Goal: Task Accomplishment & Management: Manage account settings

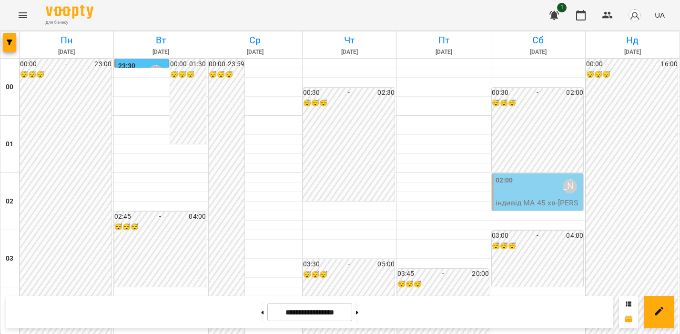
scroll to position [1003, 0]
click at [21, 14] on icon "Меню" at bounding box center [22, 15] width 11 height 11
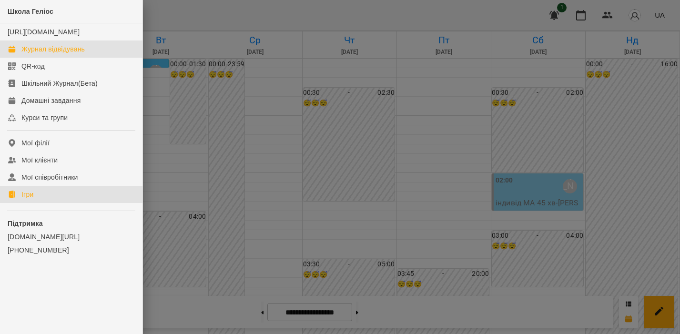
click at [39, 201] on link "Ігри" at bounding box center [71, 194] width 142 height 17
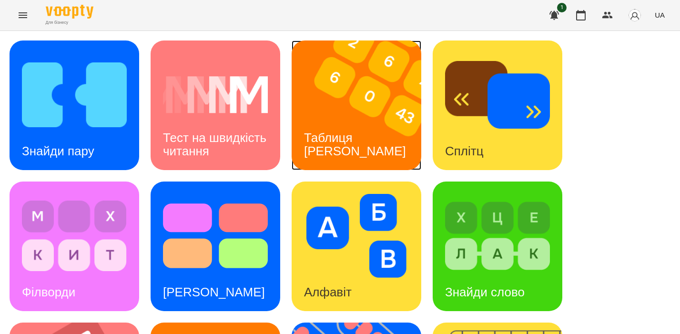
click at [388, 132] on div "Таблиця [PERSON_NAME]" at bounding box center [357, 144] width 130 height 51
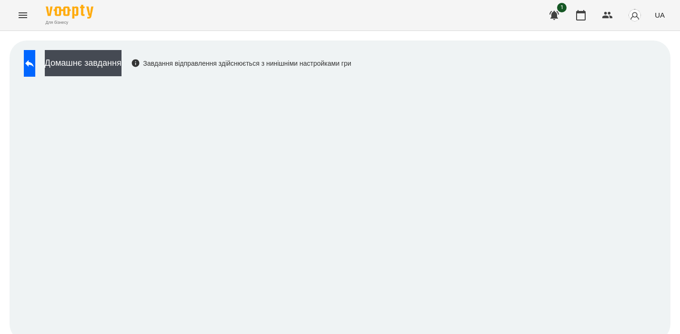
scroll to position [7, 0]
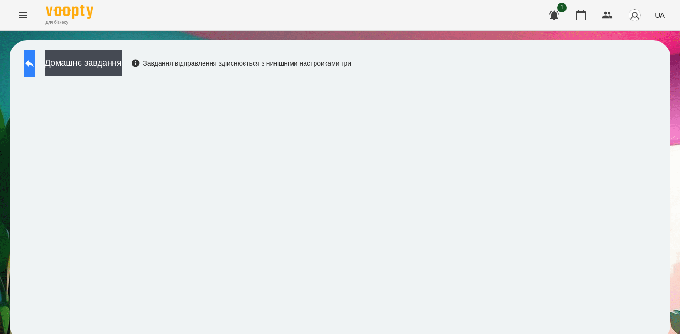
click at [35, 61] on button at bounding box center [29, 63] width 11 height 27
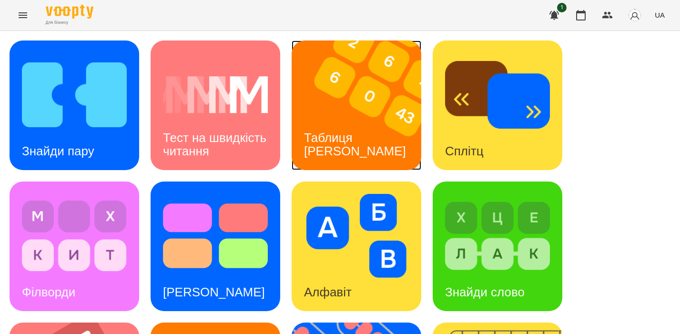
click at [343, 128] on div "Таблиця [PERSON_NAME]" at bounding box center [357, 144] width 130 height 51
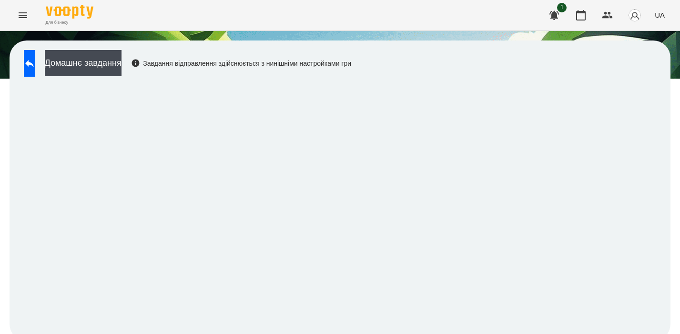
scroll to position [7, 0]
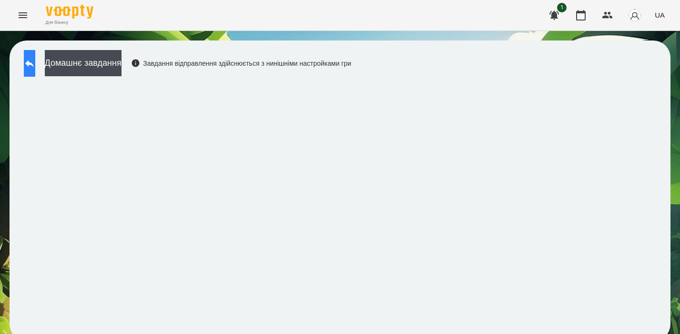
click at [34, 60] on icon at bounding box center [29, 63] width 9 height 7
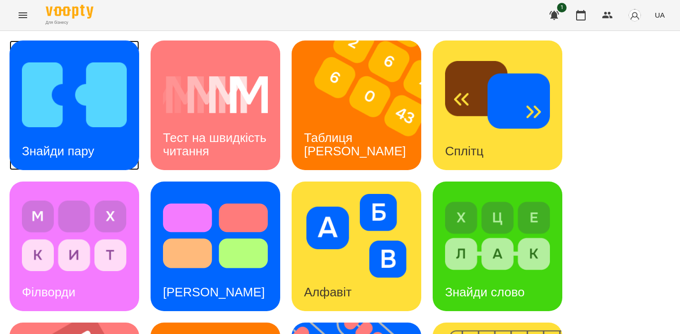
click at [63, 152] on div "Знайди пару" at bounding box center [58, 151] width 97 height 38
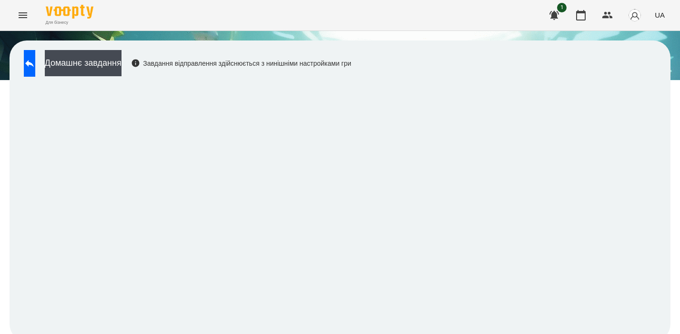
scroll to position [7, 0]
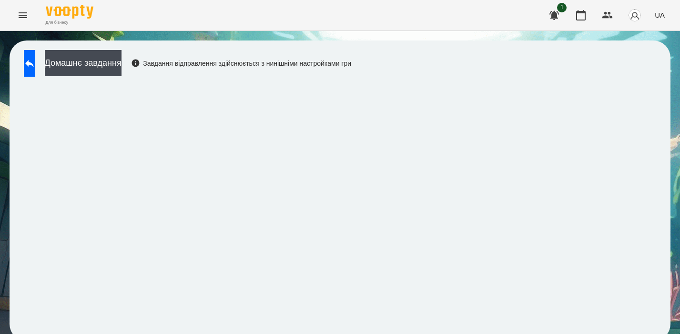
click at [23, 13] on icon "Меню" at bounding box center [23, 15] width 9 height 6
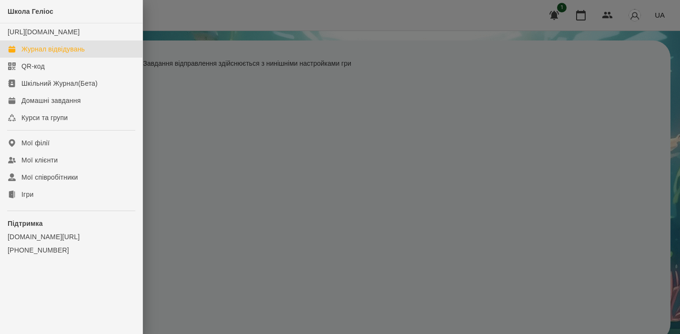
click at [57, 53] on font "Журнал відвідувань" at bounding box center [52, 49] width 63 height 8
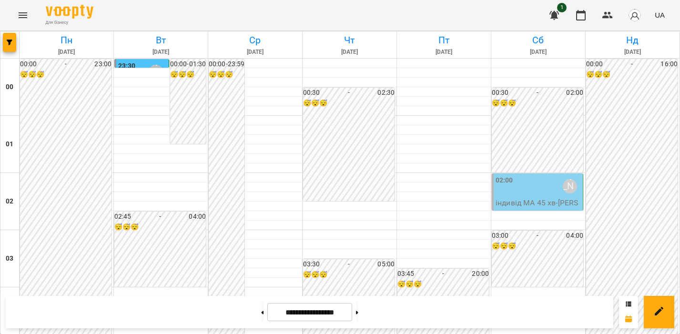
scroll to position [1119, 0]
click at [22, 12] on icon "Меню" at bounding box center [23, 15] width 9 height 6
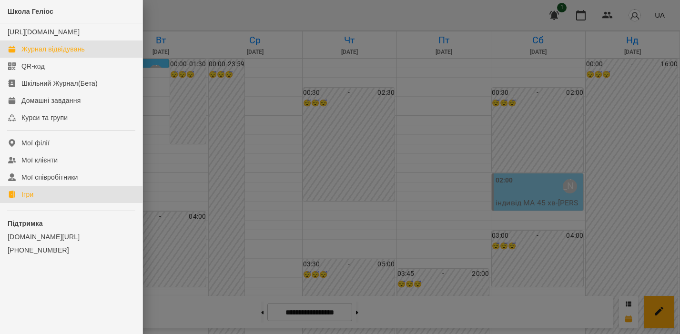
click at [38, 203] on link "Ігри" at bounding box center [71, 194] width 142 height 17
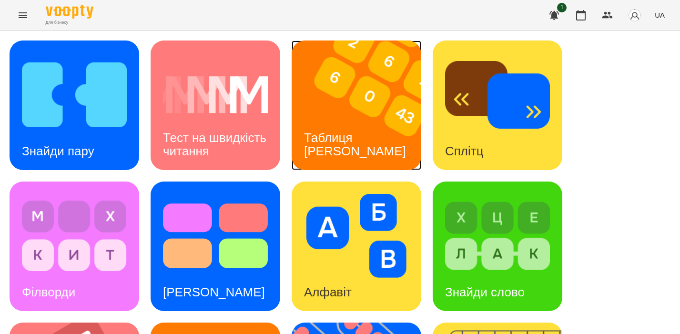
click at [354, 129] on img at bounding box center [363, 106] width 142 height 130
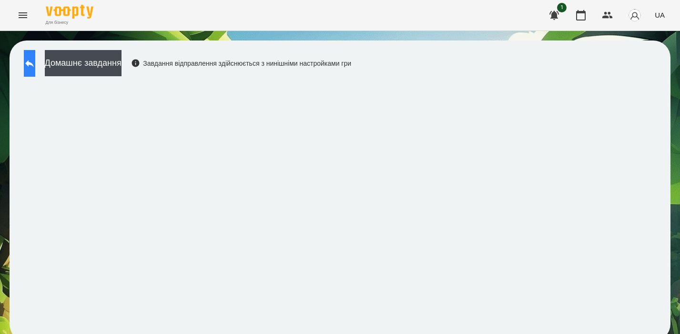
click at [34, 69] on icon at bounding box center [29, 63] width 11 height 11
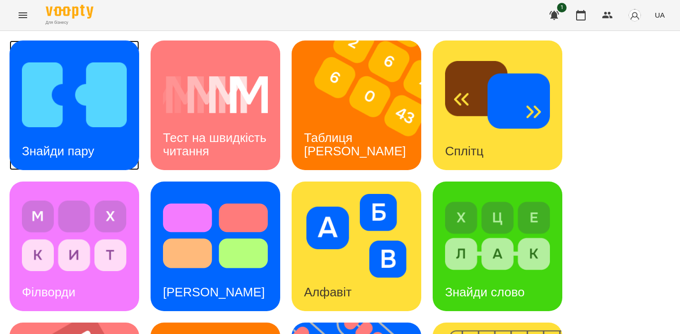
click at [125, 153] on div "Знайди пару" at bounding box center [75, 106] width 130 height 130
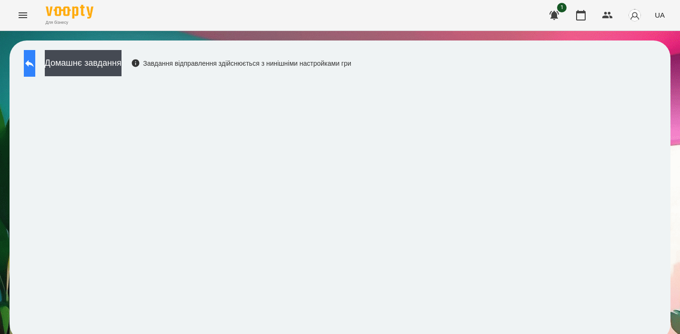
click at [35, 59] on icon at bounding box center [29, 63] width 11 height 11
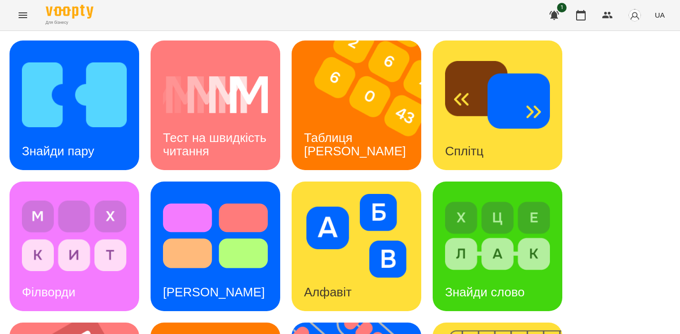
scroll to position [362, 0]
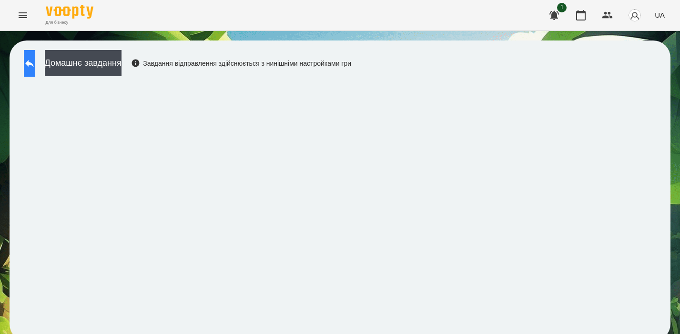
click at [35, 60] on icon at bounding box center [29, 63] width 11 height 11
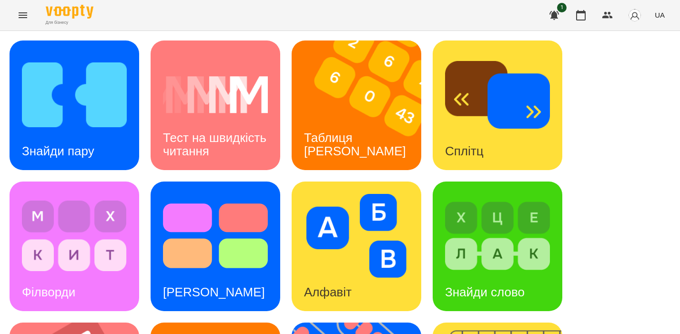
scroll to position [397, 0]
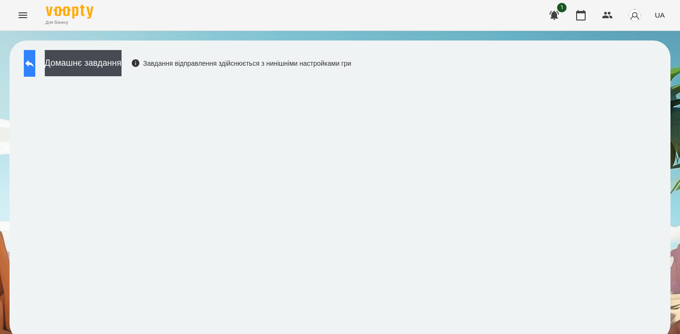
click at [34, 63] on icon at bounding box center [29, 63] width 11 height 11
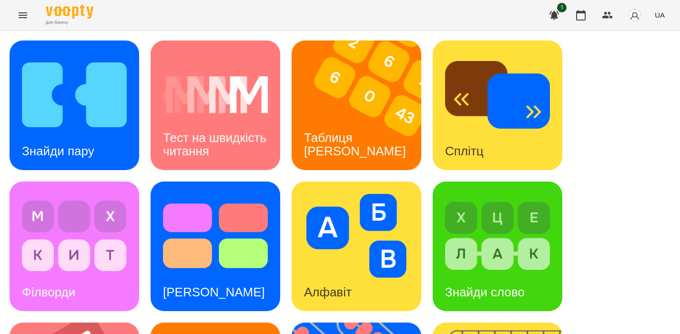
scroll to position [306, 0]
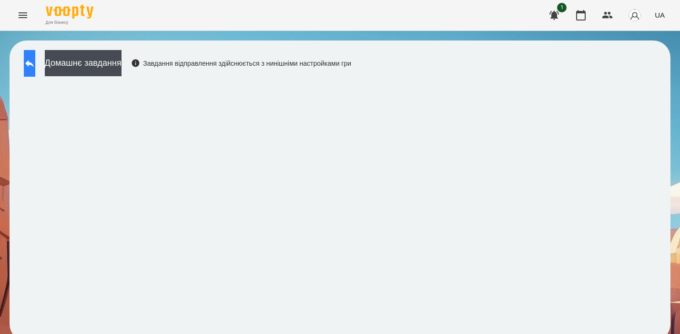
click at [35, 67] on icon at bounding box center [29, 63] width 11 height 11
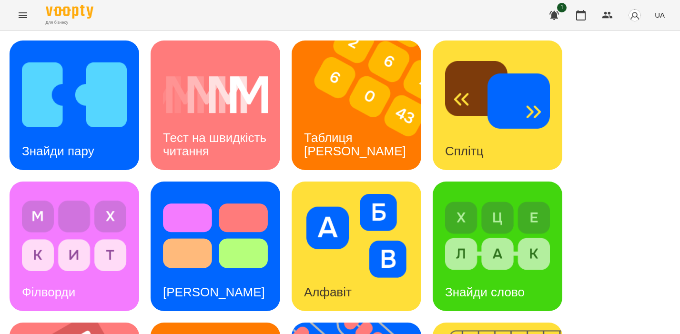
click at [21, 11] on icon "Меню" at bounding box center [22, 15] width 11 height 11
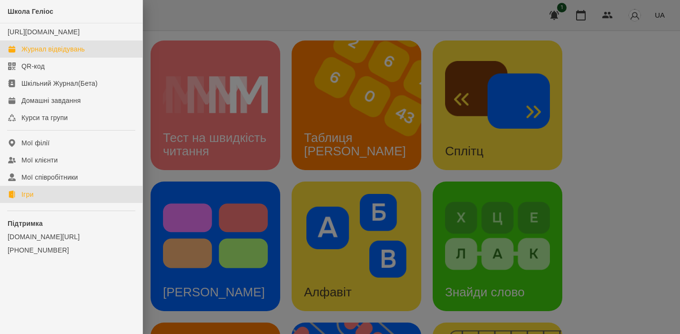
click at [67, 54] on font "Журнал відвідувань" at bounding box center [52, 49] width 63 height 10
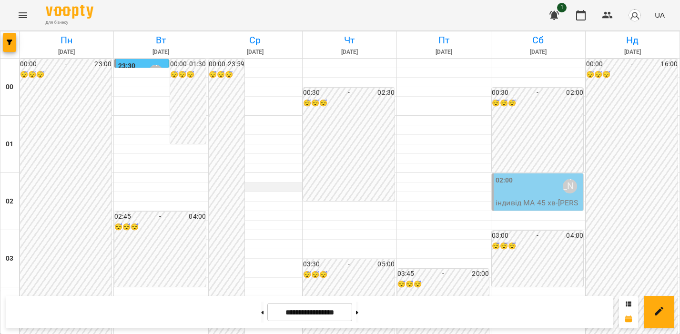
scroll to position [1061, 0]
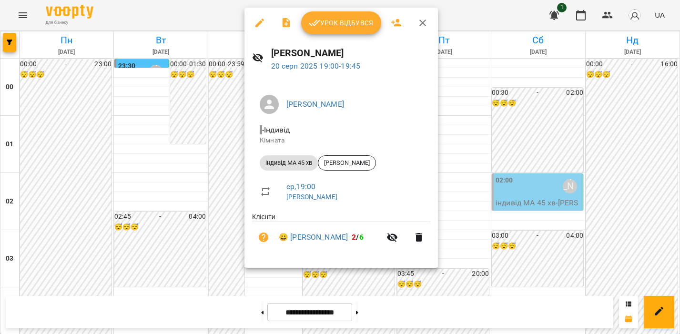
click at [317, 26] on icon "button" at bounding box center [314, 22] width 11 height 11
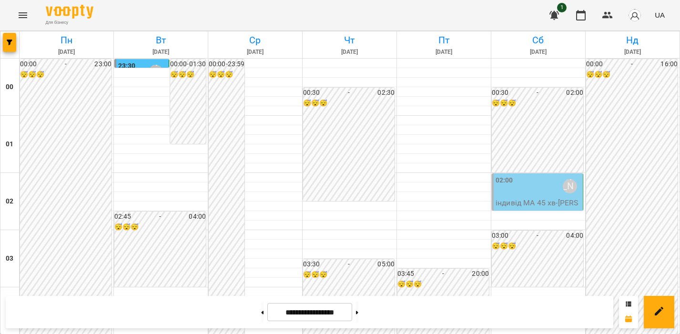
scroll to position [1023, 0]
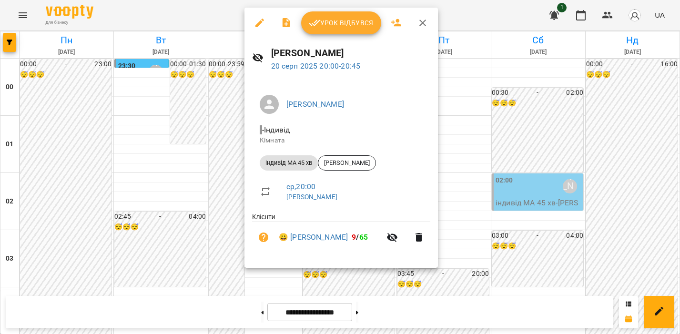
click at [340, 15] on button "Урок відбувся" at bounding box center [341, 22] width 80 height 23
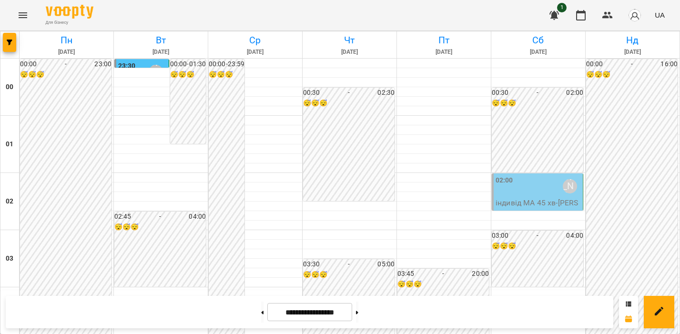
scroll to position [1039, 0]
